Goal: Task Accomplishment & Management: Manage account settings

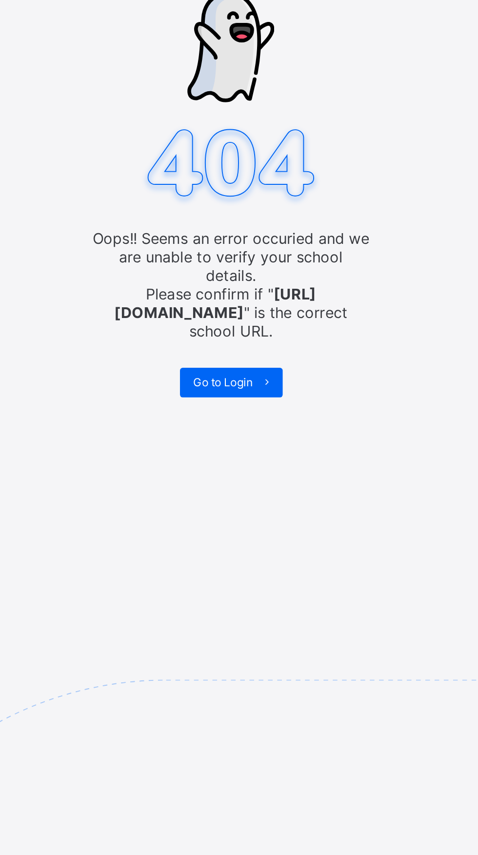
click at [243, 262] on span "Go to Login" at bounding box center [234, 265] width 31 height 7
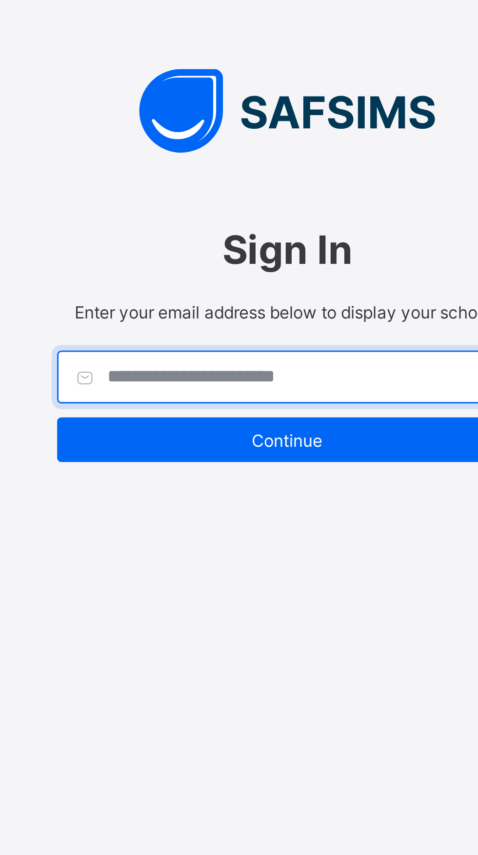
click at [244, 342] on input "text" at bounding box center [238, 333] width 161 height 19
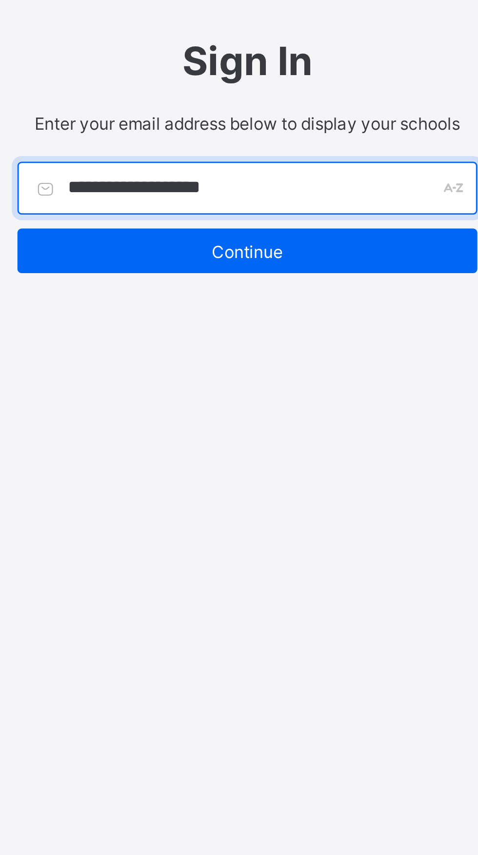
type input "**********"
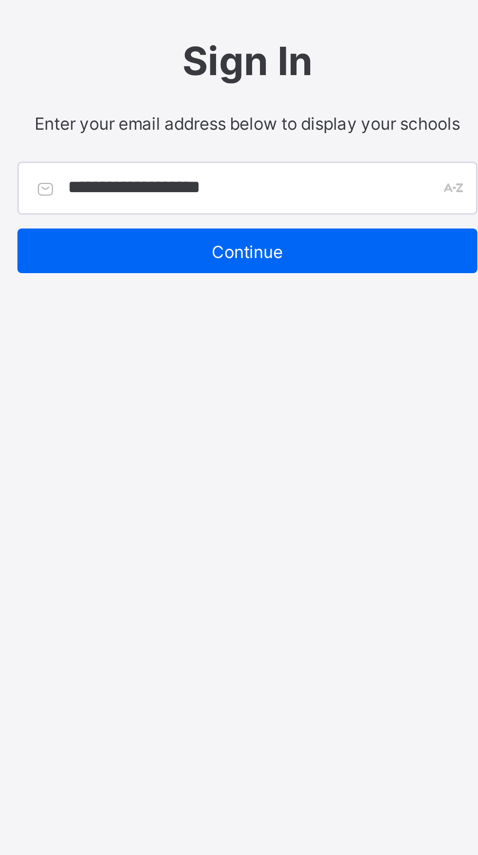
click at [258, 363] on div "Continue" at bounding box center [238, 355] width 161 height 16
click at [248, 430] on div "**********" at bounding box center [239, 427] width 478 height 855
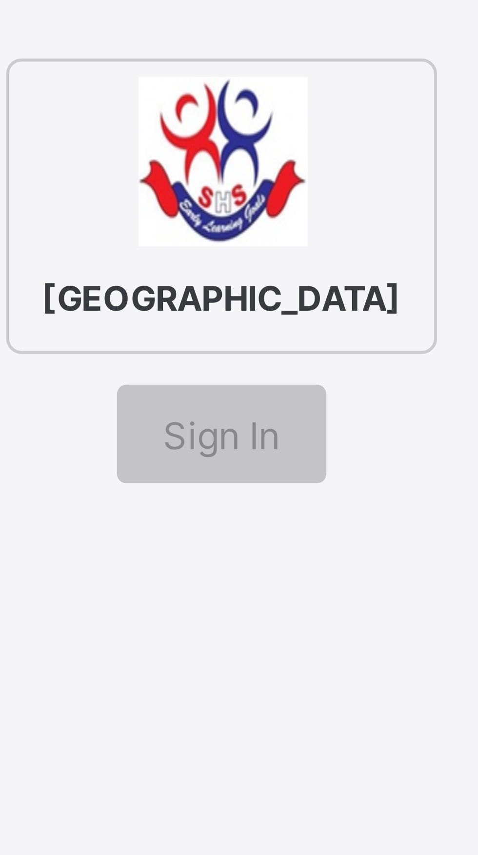
click at [241, 379] on span "[GEOGRAPHIC_DATA]" at bounding box center [239, 374] width 62 height 12
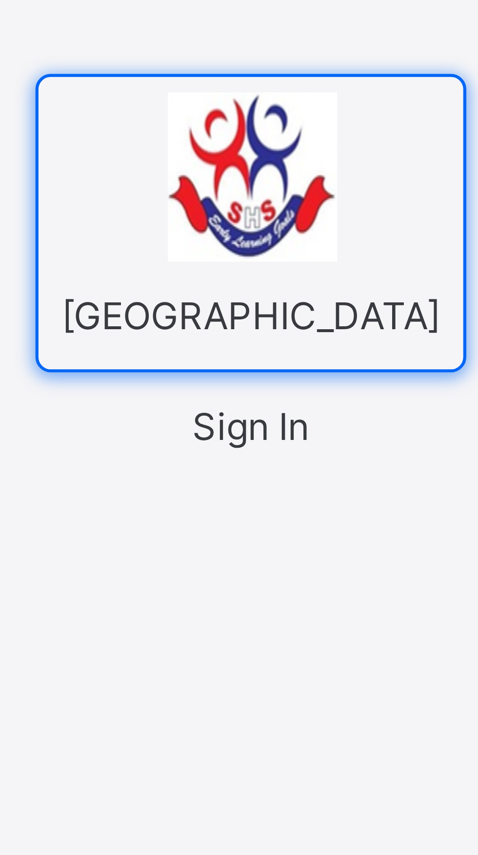
click at [239, 385] on div "[GEOGRAPHIC_DATA]" at bounding box center [239, 361] width 68 height 47
click at [243, 397] on span "Sign In" at bounding box center [239, 393] width 19 height 7
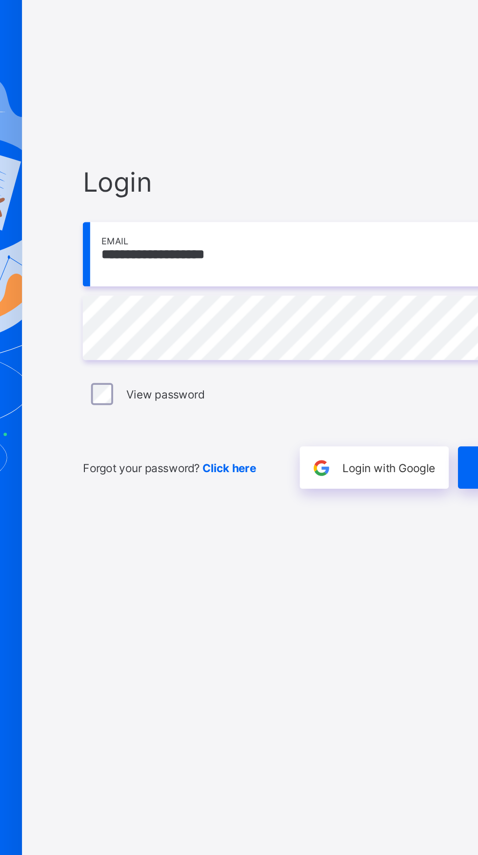
click at [301, 415] on input "**********" at bounding box center [319, 398] width 254 height 34
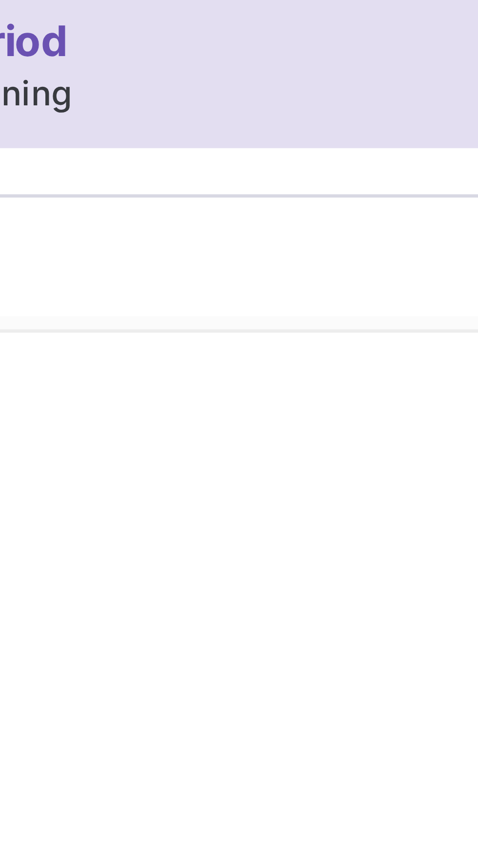
click at [452, 19] on icon at bounding box center [456, 19] width 8 height 7
click at [452, 20] on icon at bounding box center [456, 19] width 8 height 7
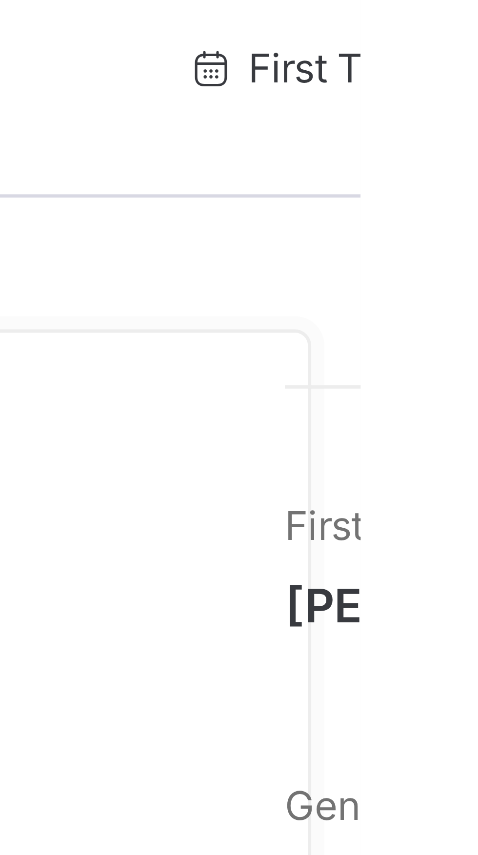
click at [441, 51] on div "Abel Iwalokun Kolawole Active Request profile edit Change email Change Password…" at bounding box center [297, 284] width 361 height 470
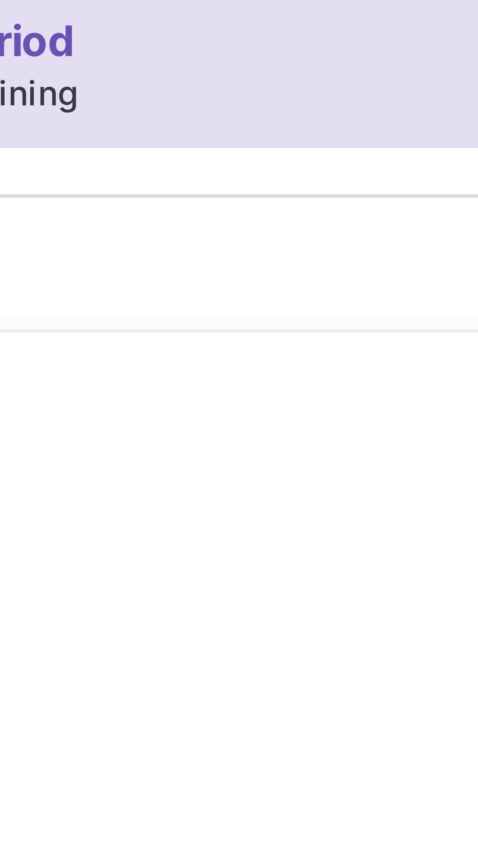
click at [452, 20] on icon at bounding box center [456, 19] width 8 height 7
click at [452, 19] on icon at bounding box center [456, 19] width 8 height 7
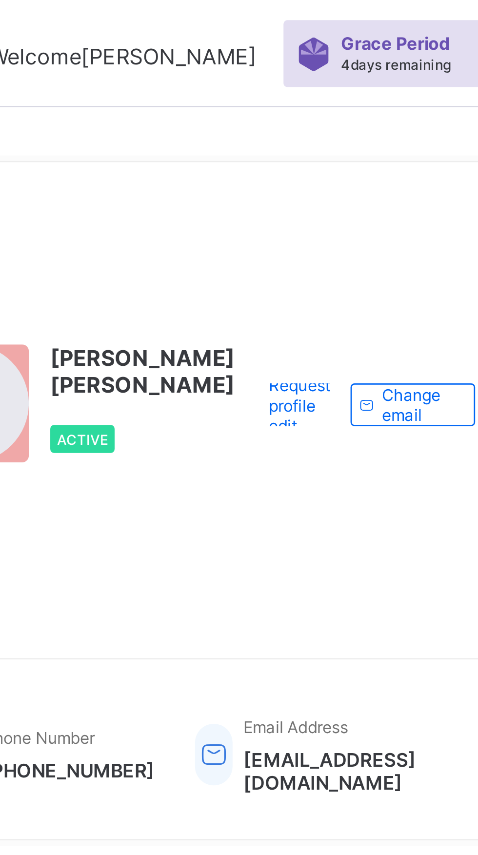
click at [289, 20] on div "Grace Period 4 days remaining" at bounding box center [311, 19] width 44 height 15
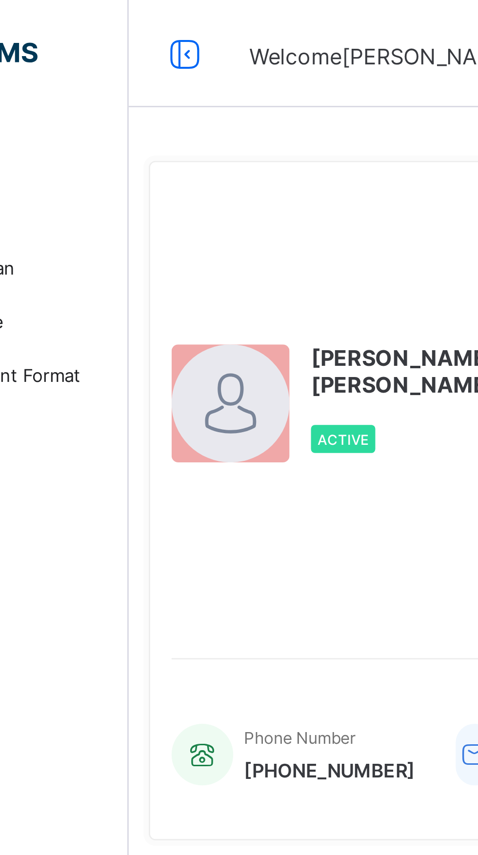
click at [137, 21] on icon at bounding box center [137, 20] width 17 height 14
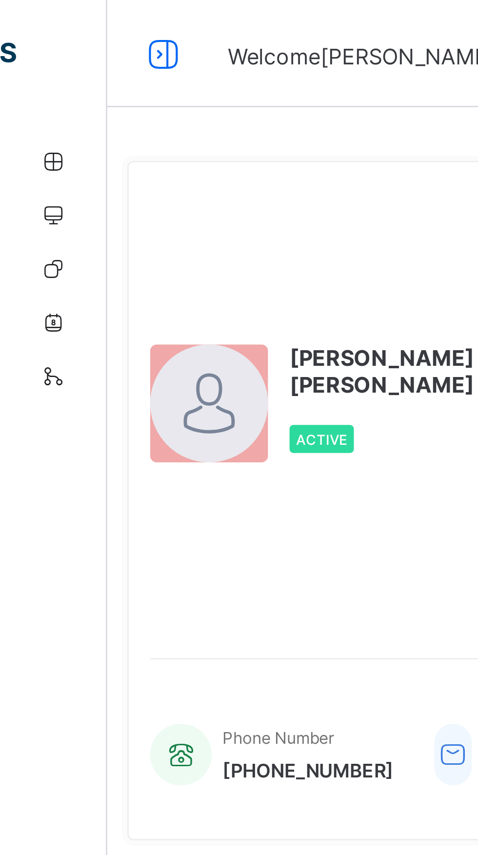
click at [62, 20] on icon at bounding box center [59, 20] width 17 height 14
